Goal: Contribute content: Contribute content

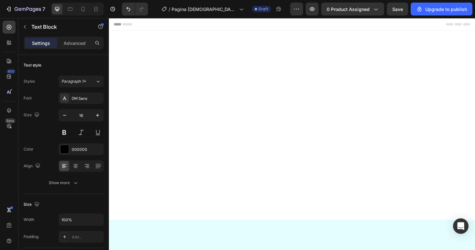
scroll to position [646, 0]
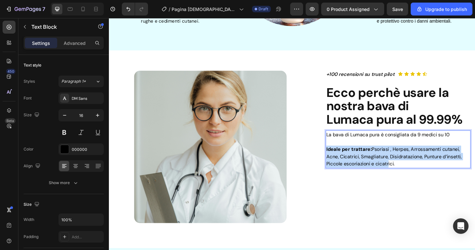
drag, startPoint x: 340, startPoint y: 157, endPoint x: 406, endPoint y: 175, distance: 68.7
click at [406, 175] on div "La bava di Lumaca pura è consigliata da 9 medici su 10 Ideale per trattare: Pso…" at bounding box center [415, 157] width 154 height 40
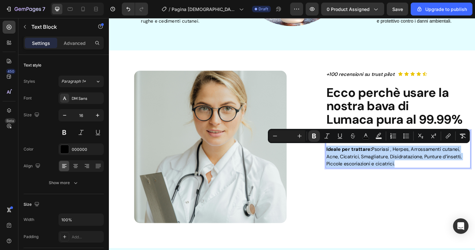
drag, startPoint x: 414, startPoint y: 173, endPoint x: 338, endPoint y: 155, distance: 77.6
click at [338, 155] on div "La bava di Lumaca pura è consigliata da 9 medici su 10 Ideale per trattare: Pso…" at bounding box center [415, 157] width 154 height 40
copy div "Ideale per trattare: Psoriasi , Herpes, Arrossamenti cutanei, Acne, Cicatrici, …"
click at [378, 166] on p "Ideale per trattare: Psoriasi , Herpes, Arrossamenti cutanei, Acne, Cicatrici, …" at bounding box center [415, 161] width 152 height 16
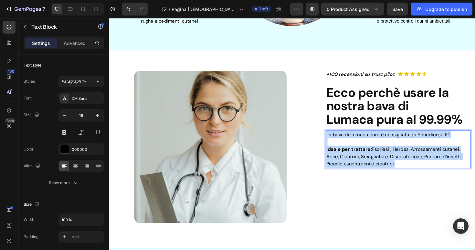
drag, startPoint x: 412, startPoint y: 173, endPoint x: 340, endPoint y: 141, distance: 78.9
click at [340, 141] on div "La bava di Lumaca pura è consigliata da 9 medici su 10 Ideale per trattare: Pso…" at bounding box center [415, 157] width 154 height 40
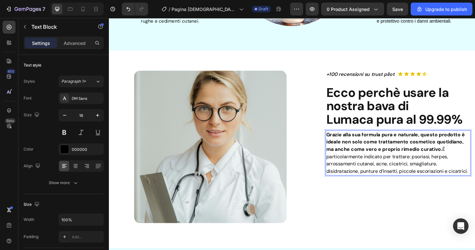
click at [461, 157] on span "È particolarmente indicato per trattare: psoriasi, herpes, arrossamenti cutanei…" at bounding box center [414, 169] width 150 height 30
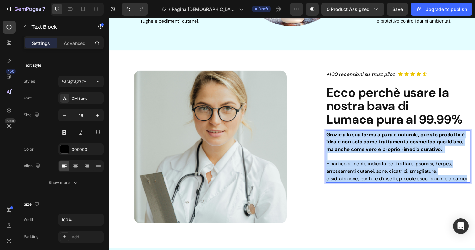
drag, startPoint x: 490, startPoint y: 188, endPoint x: 336, endPoint y: 141, distance: 161.1
click at [336, 141] on div "Image Row +100 RECENSIONI SU TRUST PILOT Text Block Icon Icon Icon Icon Icon Ic…" at bounding box center [303, 160] width 378 height 172
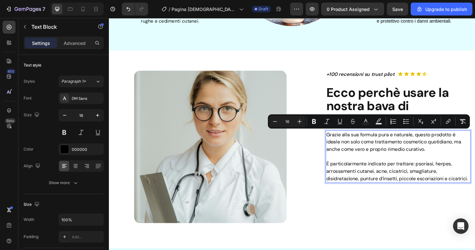
click at [380, 166] on p "Grazie alla sua formula pura e naturale, questo prodotto è ideale non solo come…" at bounding box center [415, 165] width 152 height 54
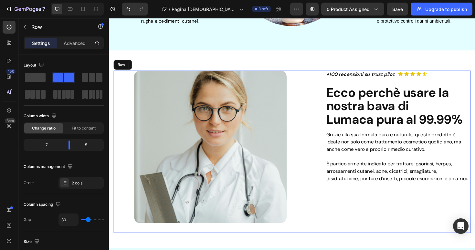
click at [338, 188] on div "Image Row +100 RECENSIONI SU TRUST PILOT Text Block Icon Icon Icon Icon Icon Ic…" at bounding box center [303, 160] width 378 height 172
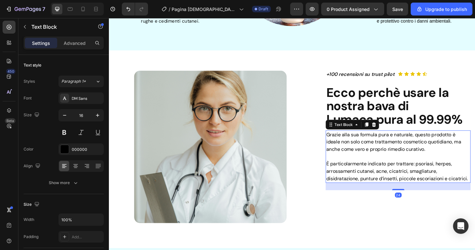
click at [341, 187] on span "È particolarmente indicato per trattare: psoriasi, herpes, arrossamenti cutanei…" at bounding box center [414, 180] width 150 height 22
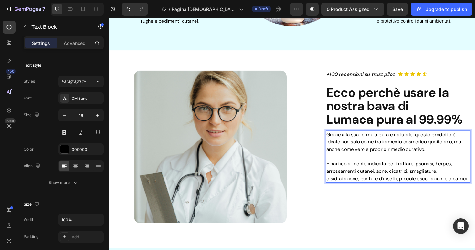
click at [436, 188] on span "È particolarmente indicato per trattare: psoriasi, herpes, arrossamenti cutanei…" at bounding box center [414, 180] width 150 height 22
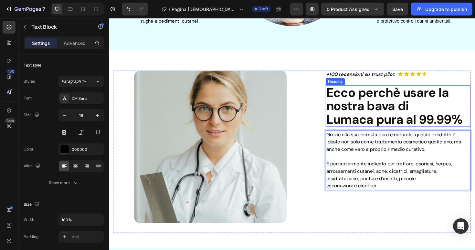
click at [446, 105] on span "Ecco perchè usare la nostra bava di Lumaca pura al 99.99%" at bounding box center [411, 111] width 144 height 46
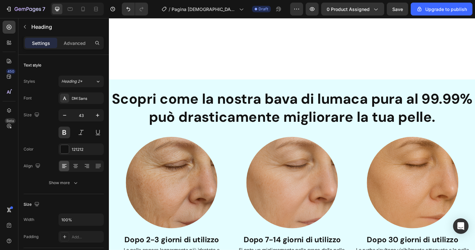
scroll to position [1080, 0]
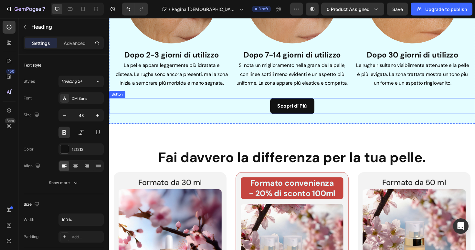
click at [335, 111] on div "Scopri di Più Button" at bounding box center [303, 111] width 388 height 17
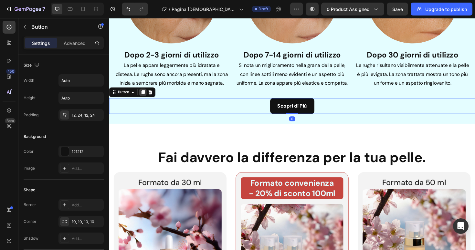
click at [142, 96] on div at bounding box center [145, 97] width 8 height 8
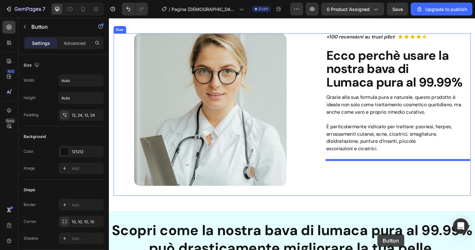
scroll to position [764, 0]
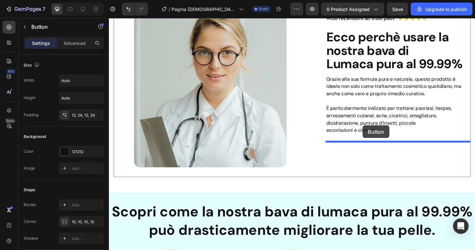
drag, startPoint x: 132, startPoint y: 113, endPoint x: 377, endPoint y: 133, distance: 245.9
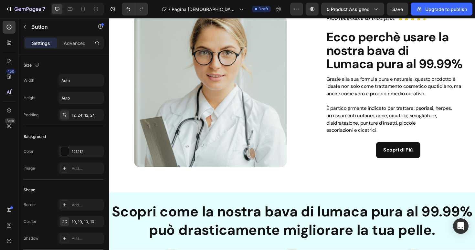
click at [377, 155] on div "Scopri di Più Button 0" at bounding box center [415, 157] width 154 height 17
click at [457, 157] on div "Scopri di Più Button 0" at bounding box center [415, 157] width 154 height 17
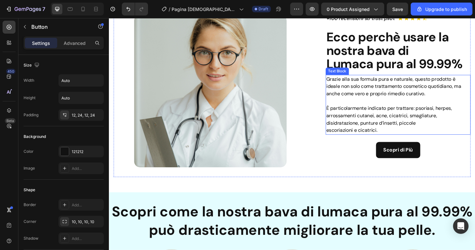
click at [393, 128] on span "È particolarmente indicato per trattare: psoriasi, herpes, arrossamenti cutanei…" at bounding box center [405, 121] width 133 height 22
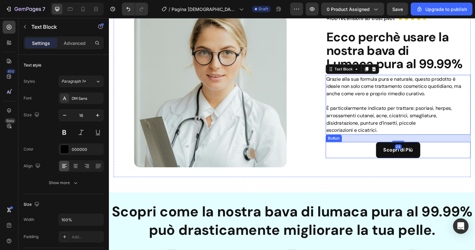
click at [384, 161] on div "Scopri di Più Button" at bounding box center [415, 157] width 154 height 17
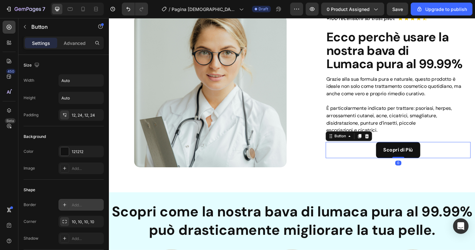
scroll to position [284, 0]
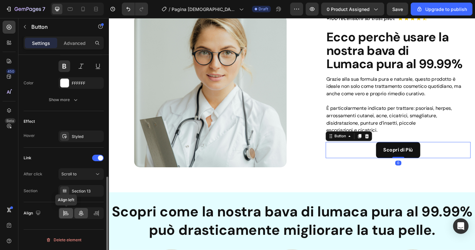
click at [66, 210] on icon at bounding box center [66, 213] width 6 height 6
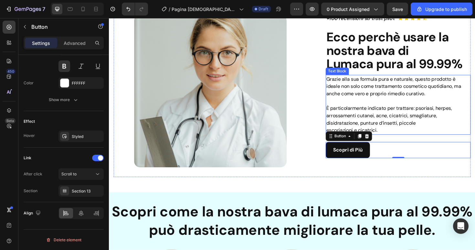
click at [352, 87] on p "Grazie alla sua formula pura e naturale, questo prodotto è ideale non solo come…" at bounding box center [415, 106] width 152 height 54
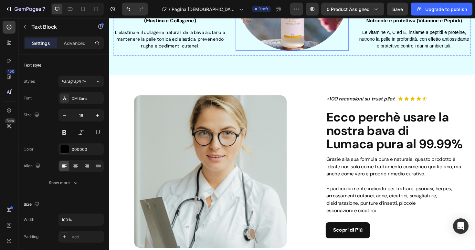
scroll to position [690, 0]
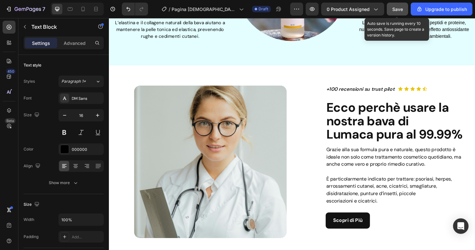
click at [404, 5] on button "Save" at bounding box center [397, 9] width 21 height 13
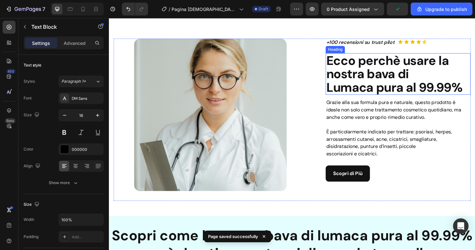
scroll to position [768, 0]
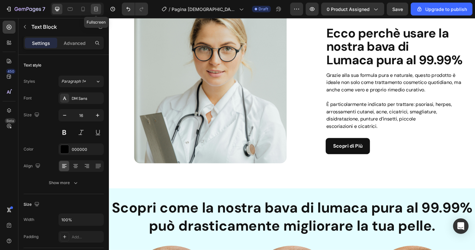
click at [96, 11] on icon at bounding box center [96, 9] width 6 height 6
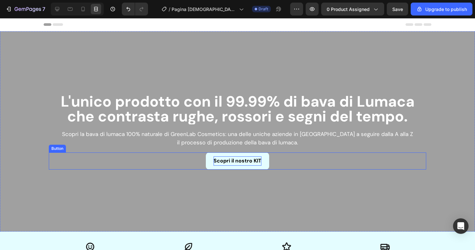
click at [238, 163] on strong "Scopri il nostro KIT" at bounding box center [238, 160] width 48 height 7
click at [231, 161] on strong "Scopri il nostro KIT" at bounding box center [238, 160] width 48 height 7
drag, startPoint x: 231, startPoint y: 161, endPoint x: 273, endPoint y: 161, distance: 42.0
click at [273, 161] on div "Scopri il nostro KIT Button 0" at bounding box center [238, 161] width 378 height 17
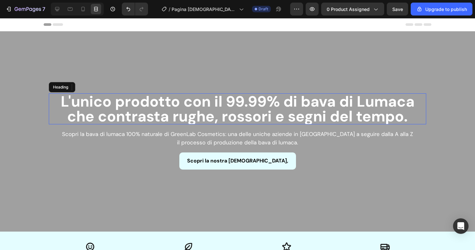
click at [287, 102] on strong "L'unico prodotto con il 99.99% di bava di Lumaca che contrasta rughe, rossori e…" at bounding box center [238, 109] width 354 height 34
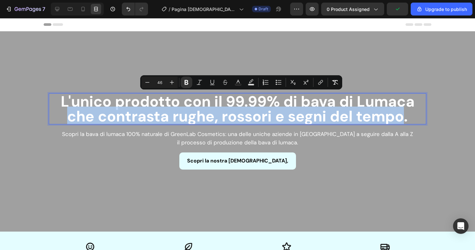
drag, startPoint x: 67, startPoint y: 118, endPoint x: 406, endPoint y: 117, distance: 338.8
click at [406, 117] on strong "L'unico prodotto con il 99.99% di bava di Lumaca che contrasta rughe, rossori e…" at bounding box center [238, 109] width 354 height 34
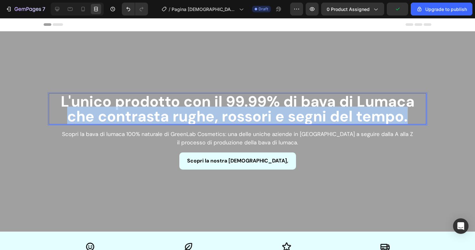
drag, startPoint x: 410, startPoint y: 120, endPoint x: 64, endPoint y: 119, distance: 346.5
click at [64, 119] on p "L'unico prodotto con il 99.99% di bava di Lumaca che contrasta rughe, rossori e…" at bounding box center [237, 109] width 376 height 30
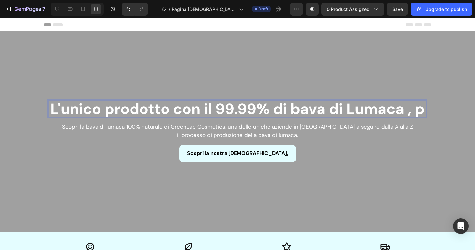
scroll to position [2, 0]
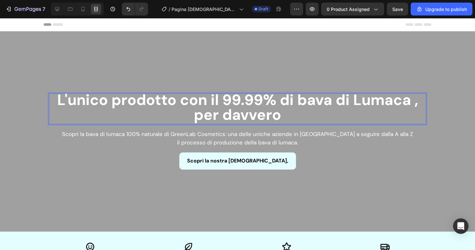
click at [353, 103] on strong "L'unico prodotto con il 99.99% di bava di Lumaca , per davvero" at bounding box center [237, 107] width 361 height 34
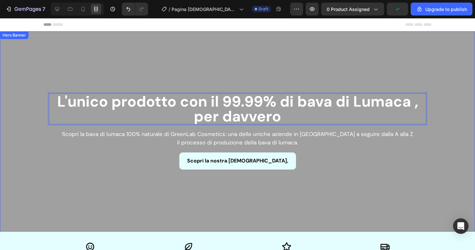
click at [237, 70] on div "Overlay" at bounding box center [237, 131] width 475 height 200
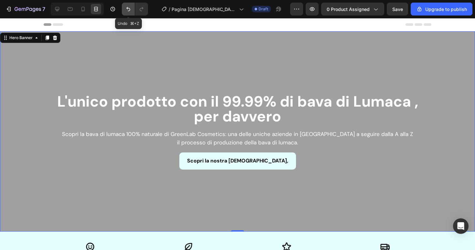
click at [132, 11] on button "Undo/Redo" at bounding box center [128, 9] width 13 height 13
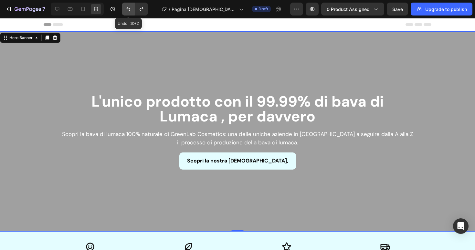
click at [132, 11] on button "Undo/Redo" at bounding box center [128, 9] width 13 height 13
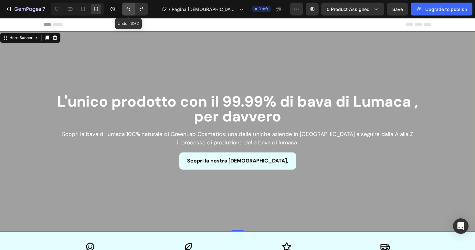
click at [132, 11] on button "Undo/Redo" at bounding box center [128, 9] width 13 height 13
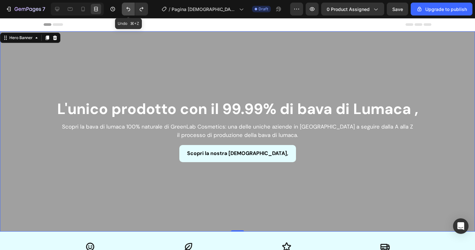
click at [132, 11] on button "Undo/Redo" at bounding box center [128, 9] width 13 height 13
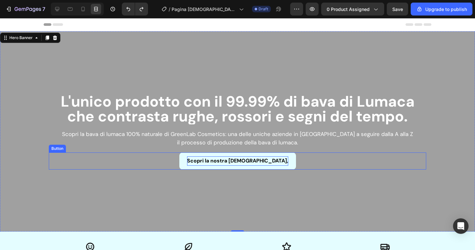
click at [242, 163] on strong "Scopri la nostra bava pura," at bounding box center [237, 160] width 101 height 7
click at [270, 162] on strong "Scopri la nostra bava pura," at bounding box center [237, 160] width 101 height 7
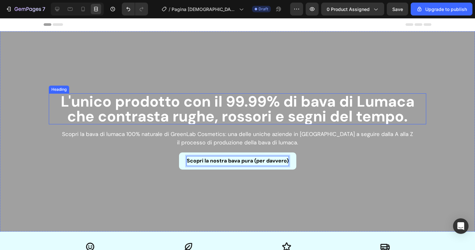
click at [294, 115] on strong "L'unico prodotto con il 99.99% di bava di Lumaca che contrasta rughe, rossori e…" at bounding box center [238, 109] width 354 height 34
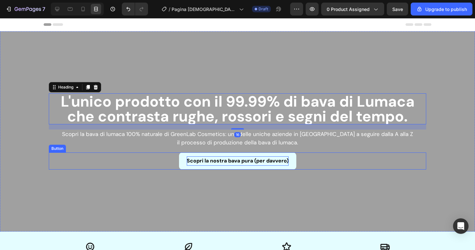
click at [253, 160] on strong "Scopri la nostra bava pura (per davvero)" at bounding box center [238, 160] width 102 height 7
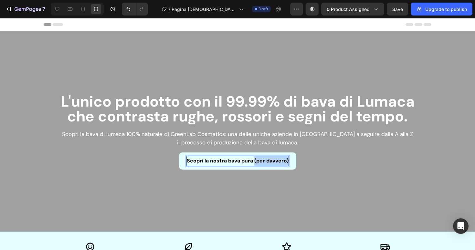
drag, startPoint x: 254, startPoint y: 161, endPoint x: 316, endPoint y: 161, distance: 61.7
click at [316, 161] on div "Scopri la nostra bava pura (per davvero) Button 0" at bounding box center [238, 161] width 378 height 17
click at [331, 85] on div "Overlay" at bounding box center [237, 131] width 475 height 200
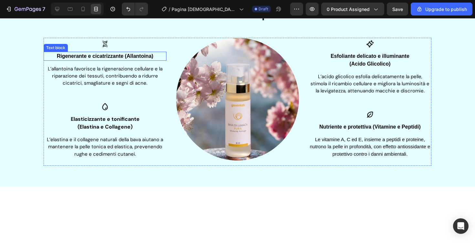
scroll to position [251, 0]
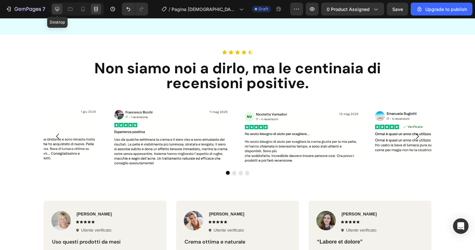
click at [53, 6] on div at bounding box center [57, 9] width 10 height 10
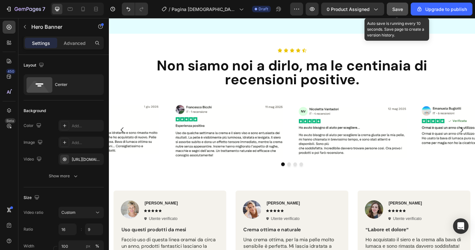
click at [404, 9] on button "Save" at bounding box center [397, 9] width 21 height 13
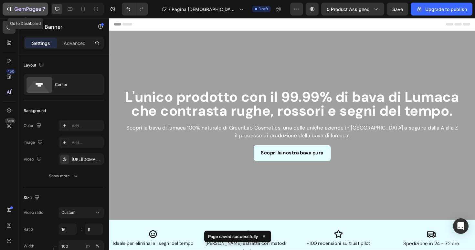
click at [11, 6] on icon "button" at bounding box center [8, 9] width 6 height 6
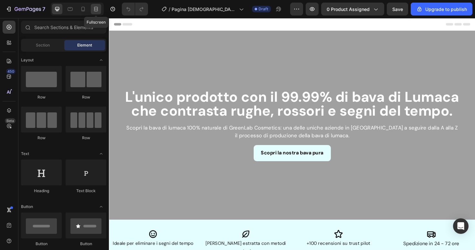
click at [96, 9] on icon at bounding box center [97, 9] width 2 height 2
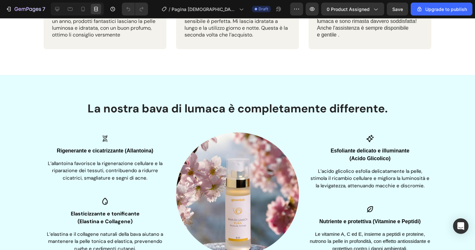
scroll to position [486, 0]
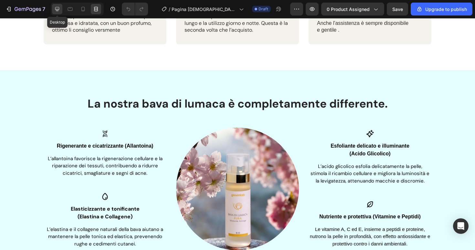
click at [58, 11] on icon at bounding box center [57, 9] width 4 height 4
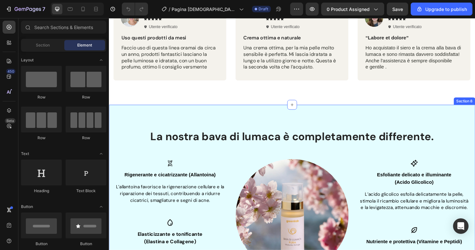
scroll to position [309, 0]
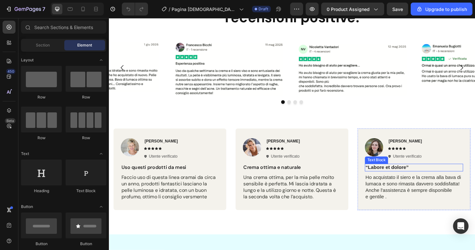
click at [413, 175] on p "“Labore et dolore”" at bounding box center [432, 176] width 103 height 7
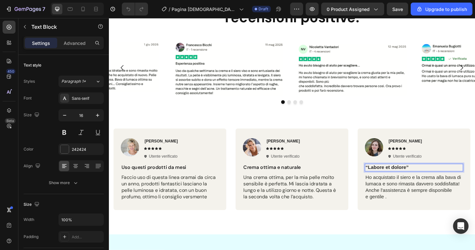
click at [413, 175] on p "“Labore et dolore”" at bounding box center [432, 176] width 103 height 7
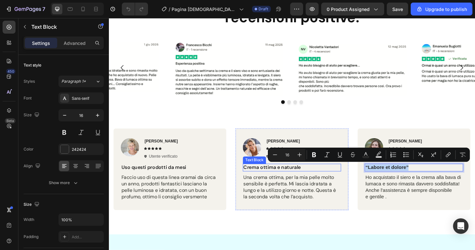
click at [297, 175] on p "Crema ottima e naturale" at bounding box center [302, 176] width 103 height 7
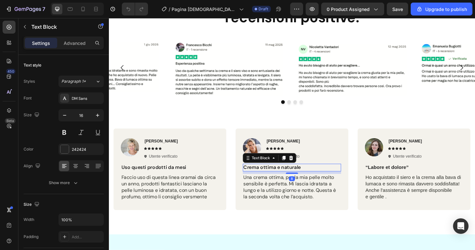
click at [297, 175] on p "Crema ottima e naturale" at bounding box center [302, 176] width 103 height 7
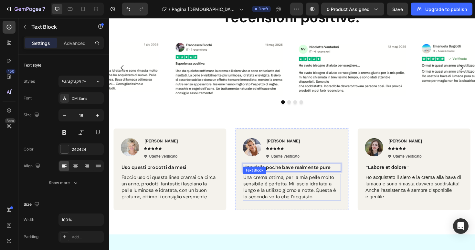
click at [267, 190] on span "Una crema ottima, per la mia pelle molto sensibile è perfetta. Mi lascia idrata…" at bounding box center [300, 196] width 98 height 27
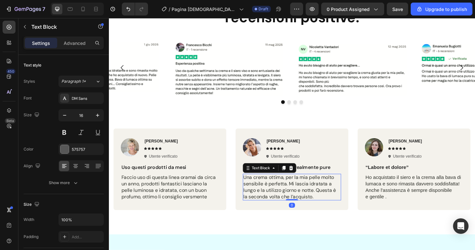
click at [268, 188] on span "Una crema ottima, per la mia pelle molto sensibile è perfetta. Mi lascia idrata…" at bounding box center [300, 196] width 98 height 27
drag, startPoint x: 289, startPoint y: 186, endPoint x: 264, endPoint y: 186, distance: 24.9
click at [264, 186] on span "Una bava ottima, per la mia pelle molto sensibile è perfetta. Mi lascia idratat…" at bounding box center [300, 196] width 98 height 27
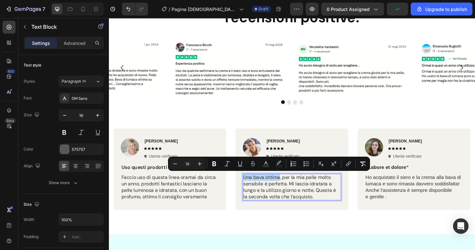
drag, startPoint x: 290, startPoint y: 185, endPoint x: 253, endPoint y: 186, distance: 36.5
click at [253, 186] on span "Una bava ottima, per la mia pelle molto sensibile è perfetta. Mi lascia idratat…" at bounding box center [300, 196] width 98 height 27
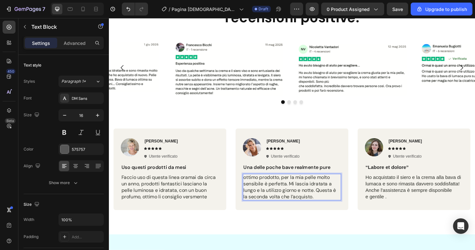
click at [254, 187] on span "ottimo prodotto, per la mia pelle molto sensibile è perfetta. Mi lascia idratat…" at bounding box center [300, 196] width 98 height 27
click at [417, 174] on p "“Labore et dolore”" at bounding box center [432, 176] width 103 height 7
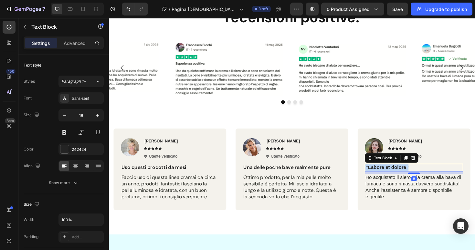
click at [417, 174] on p "“Labore et dolore”" at bounding box center [432, 176] width 103 height 7
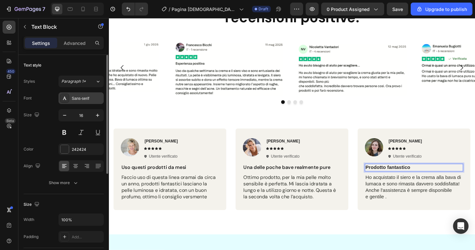
click at [69, 99] on div at bounding box center [64, 98] width 9 height 9
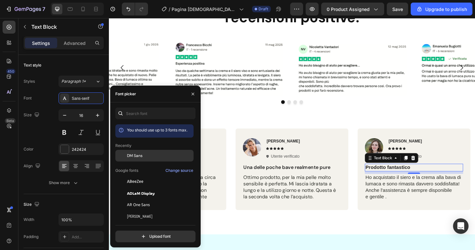
click at [131, 158] on span "DM Sans" at bounding box center [135, 156] width 16 height 6
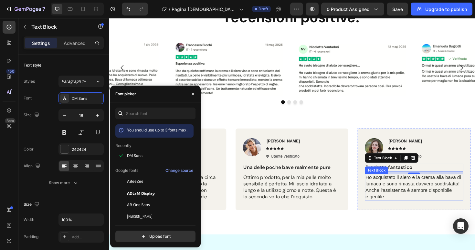
click at [409, 195] on span "Ho acquistato il siero e la crema alla bava di lumaca e sono rimasta davvero so…" at bounding box center [431, 193] width 101 height 19
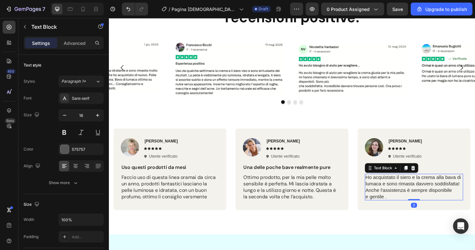
click at [409, 195] on span "Ho acquistato il siero e la crema alla bava di lumaca e sono rimasta davvero so…" at bounding box center [431, 193] width 101 height 19
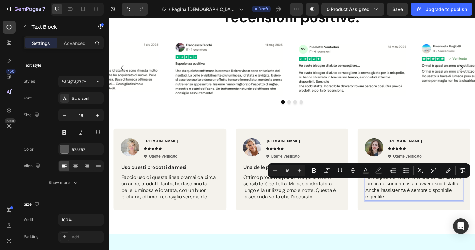
click at [429, 198] on span "Ho acquistato il siero e la crema alla bava di lumaca e sono rimasta davvero so…" at bounding box center [431, 193] width 101 height 19
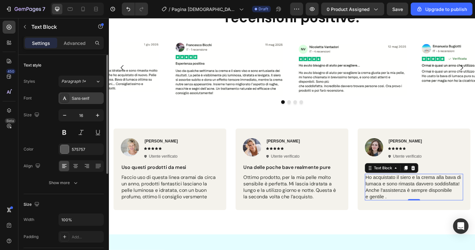
click at [62, 98] on icon at bounding box center [64, 98] width 5 height 5
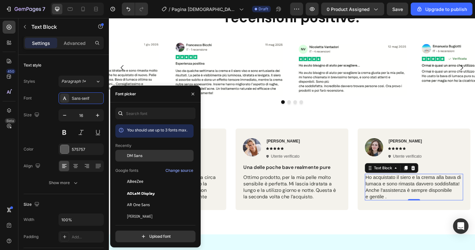
click at [130, 156] on span "DM Sans" at bounding box center [135, 156] width 16 height 6
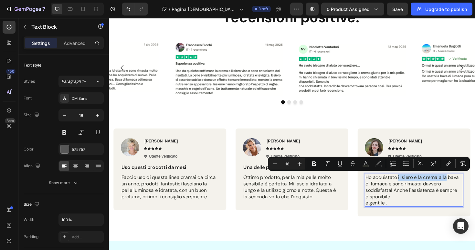
drag, startPoint x: 415, startPoint y: 187, endPoint x: 466, endPoint y: 187, distance: 51.4
click at [466, 187] on span "Ho acquistato il siero e la crema alla bava di lumaca e sono rimasta davvero so…" at bounding box center [430, 196] width 99 height 27
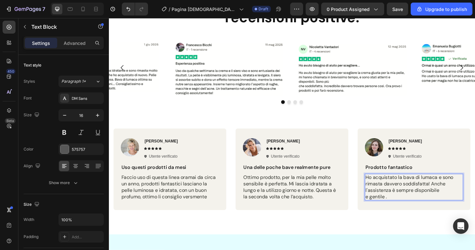
click at [458, 186] on span "Ho acquistato la bava di lumaca e sono rimasta davvero soddisfatta! Anche l'ass…" at bounding box center [427, 193] width 93 height 20
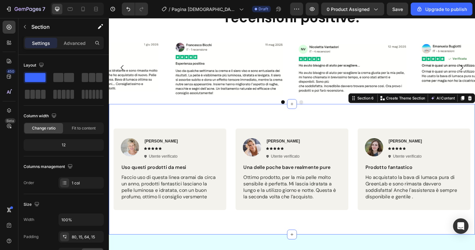
click at [437, 120] on div "Image Sara L. Text Block Icon Icon Icon Icon Icon Icon List Utente verificato I…" at bounding box center [303, 178] width 388 height 138
click at [93, 10] on icon at bounding box center [96, 9] width 6 height 6
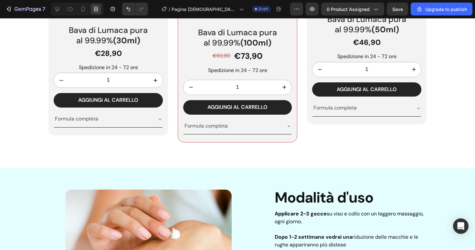
scroll to position [1578, 0]
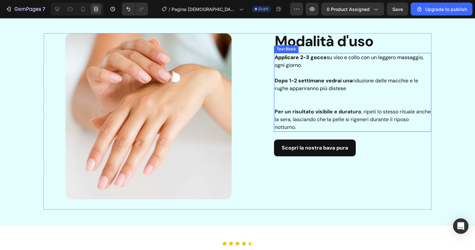
click at [289, 102] on p at bounding box center [353, 104] width 156 height 8
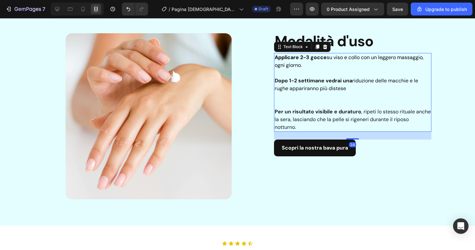
click at [282, 102] on p at bounding box center [353, 104] width 156 height 8
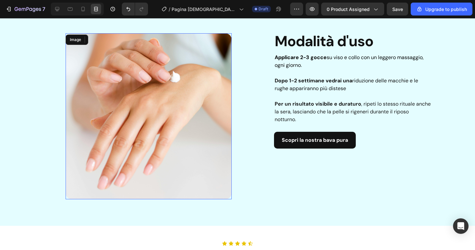
click at [213, 108] on img at bounding box center [149, 116] width 166 height 166
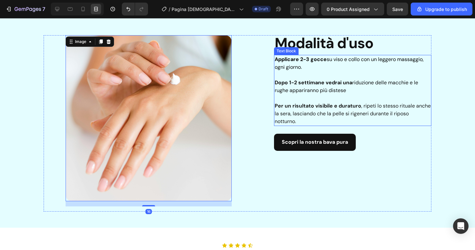
scroll to position [1553, 0]
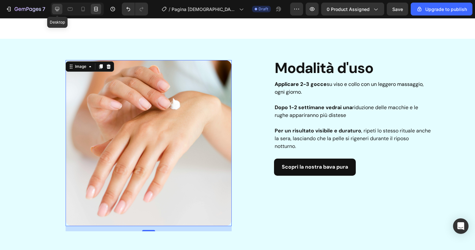
click at [55, 10] on icon at bounding box center [57, 9] width 6 height 6
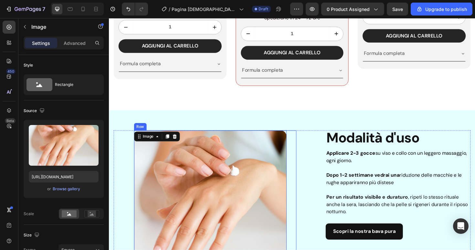
scroll to position [1456, 0]
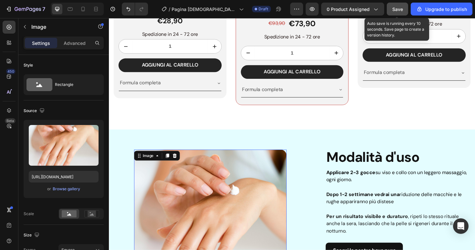
click at [401, 8] on span "Save" at bounding box center [397, 8] width 11 height 5
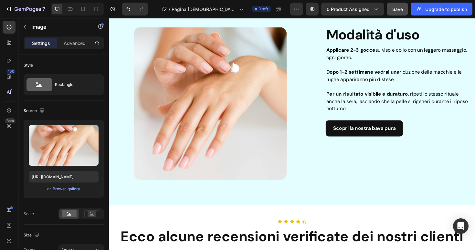
scroll to position [1479, 0]
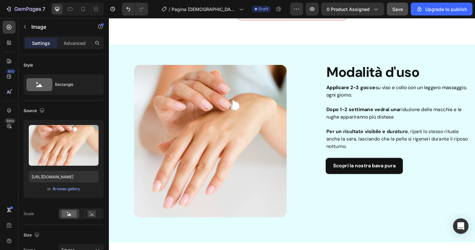
click at [214, 125] on img at bounding box center [216, 149] width 162 height 162
click at [181, 144] on img at bounding box center [216, 149] width 162 height 162
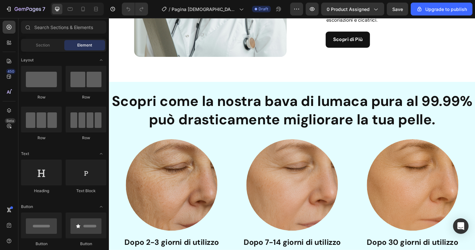
scroll to position [724, 0]
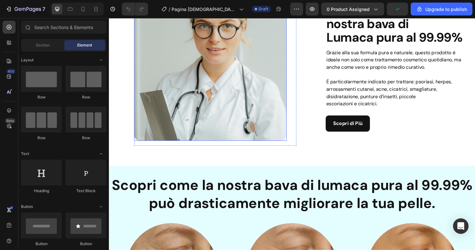
click at [202, 92] on img at bounding box center [216, 67] width 162 height 162
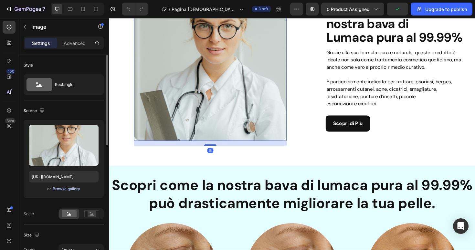
click at [73, 187] on div "Browse gallery" at bounding box center [66, 189] width 27 height 6
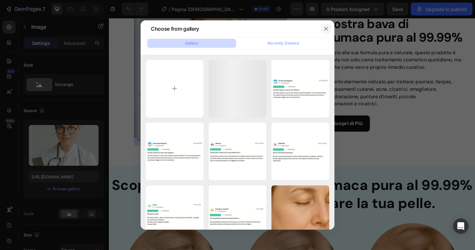
click at [326, 27] on icon "button" at bounding box center [326, 28] width 5 height 5
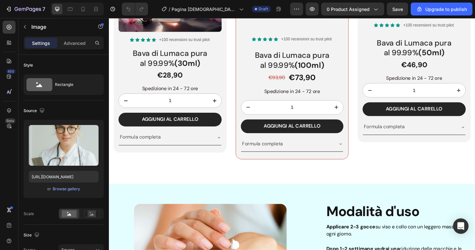
scroll to position [1478, 0]
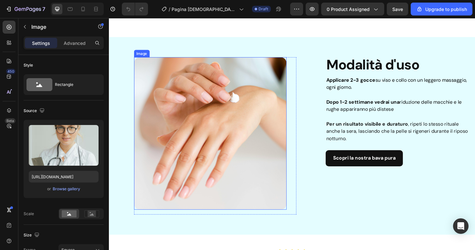
click at [215, 142] on img at bounding box center [216, 140] width 162 height 162
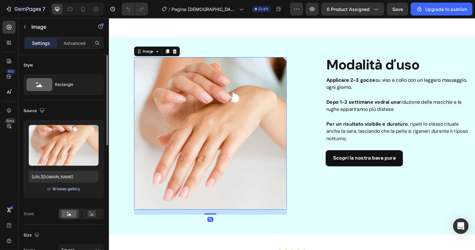
click at [71, 188] on div "Browse gallery" at bounding box center [66, 189] width 27 height 6
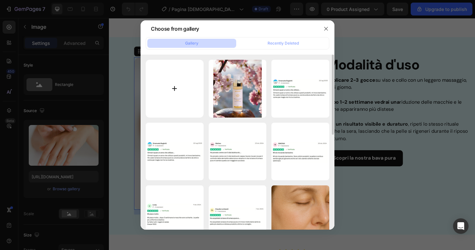
click at [189, 82] on input "file" at bounding box center [175, 89] width 58 height 58
click at [177, 84] on input "file" at bounding box center [175, 89] width 58 height 58
type input "C:\fakepath\Immagine 12.jpeg"
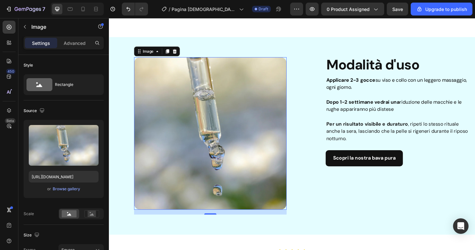
type input "[URL][DOMAIN_NAME]"
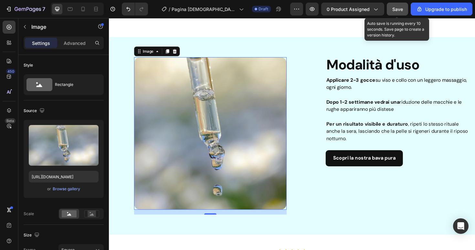
click at [400, 11] on span "Save" at bounding box center [397, 8] width 11 height 5
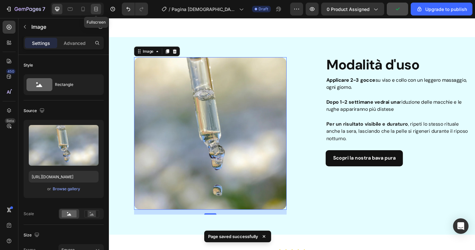
drag, startPoint x: 93, startPoint y: 11, endPoint x: 176, endPoint y: 49, distance: 91.4
click at [93, 11] on icon at bounding box center [96, 9] width 6 height 6
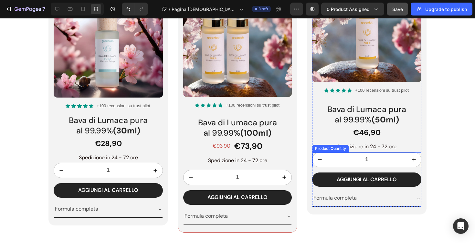
scroll to position [1345, 0]
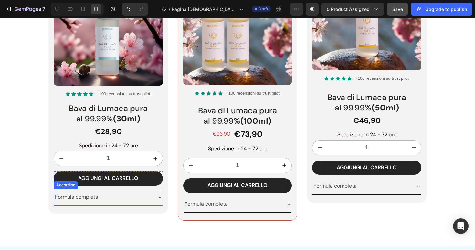
click at [155, 194] on div "Formula completa" at bounding box center [108, 197] width 109 height 16
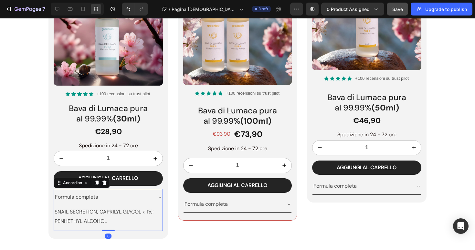
scroll to position [1349, 0]
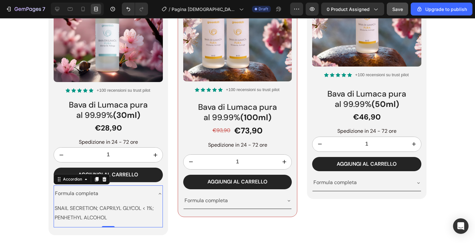
click at [150, 195] on div "Formula completa" at bounding box center [103, 193] width 98 height 11
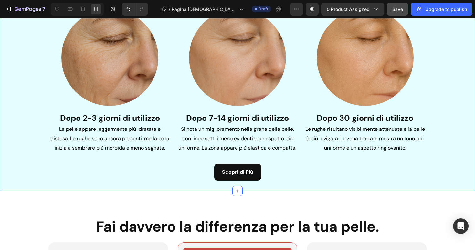
scroll to position [1032, 0]
